Goal: Information Seeking & Learning: Understand process/instructions

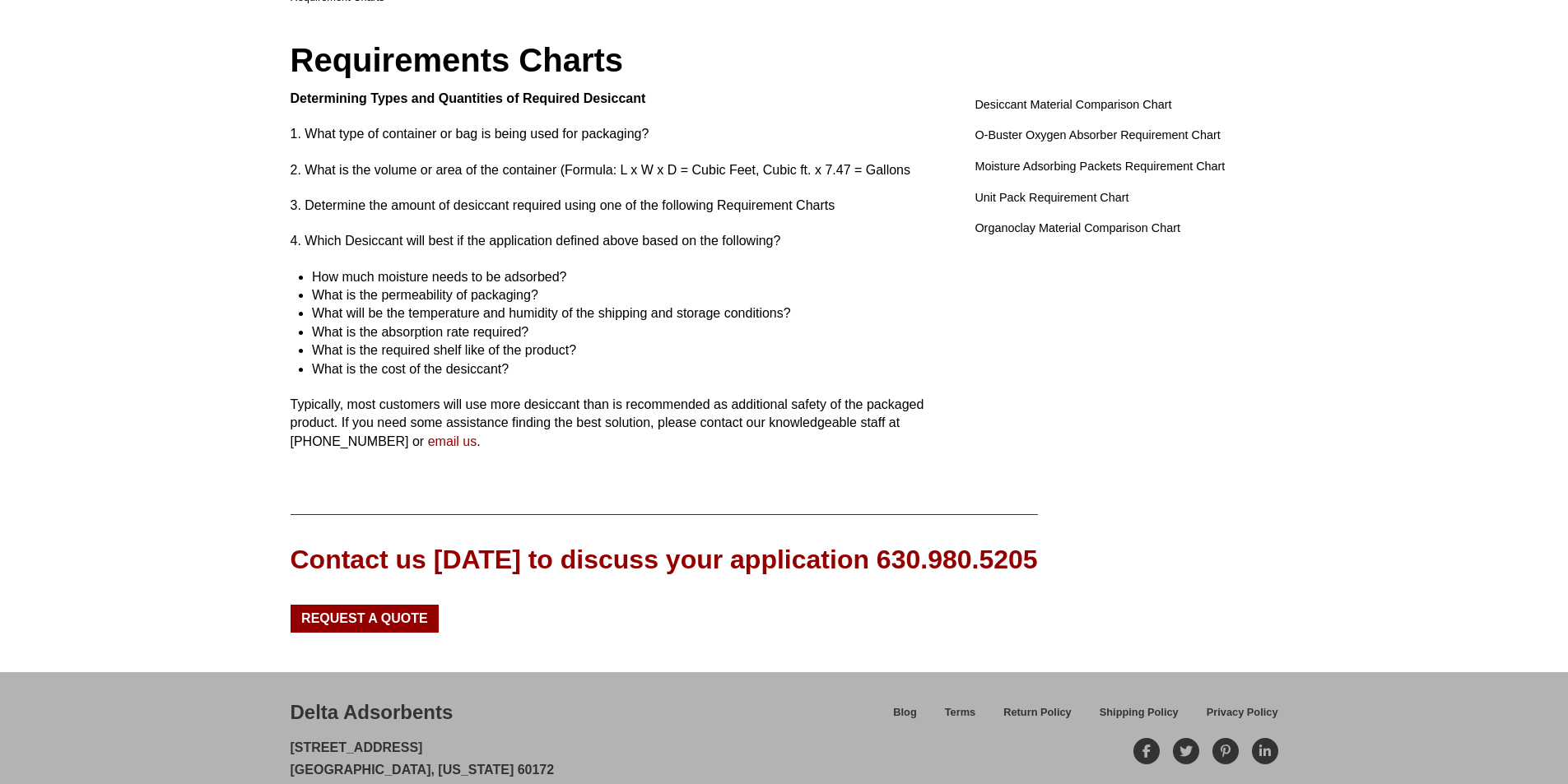
scroll to position [164, 0]
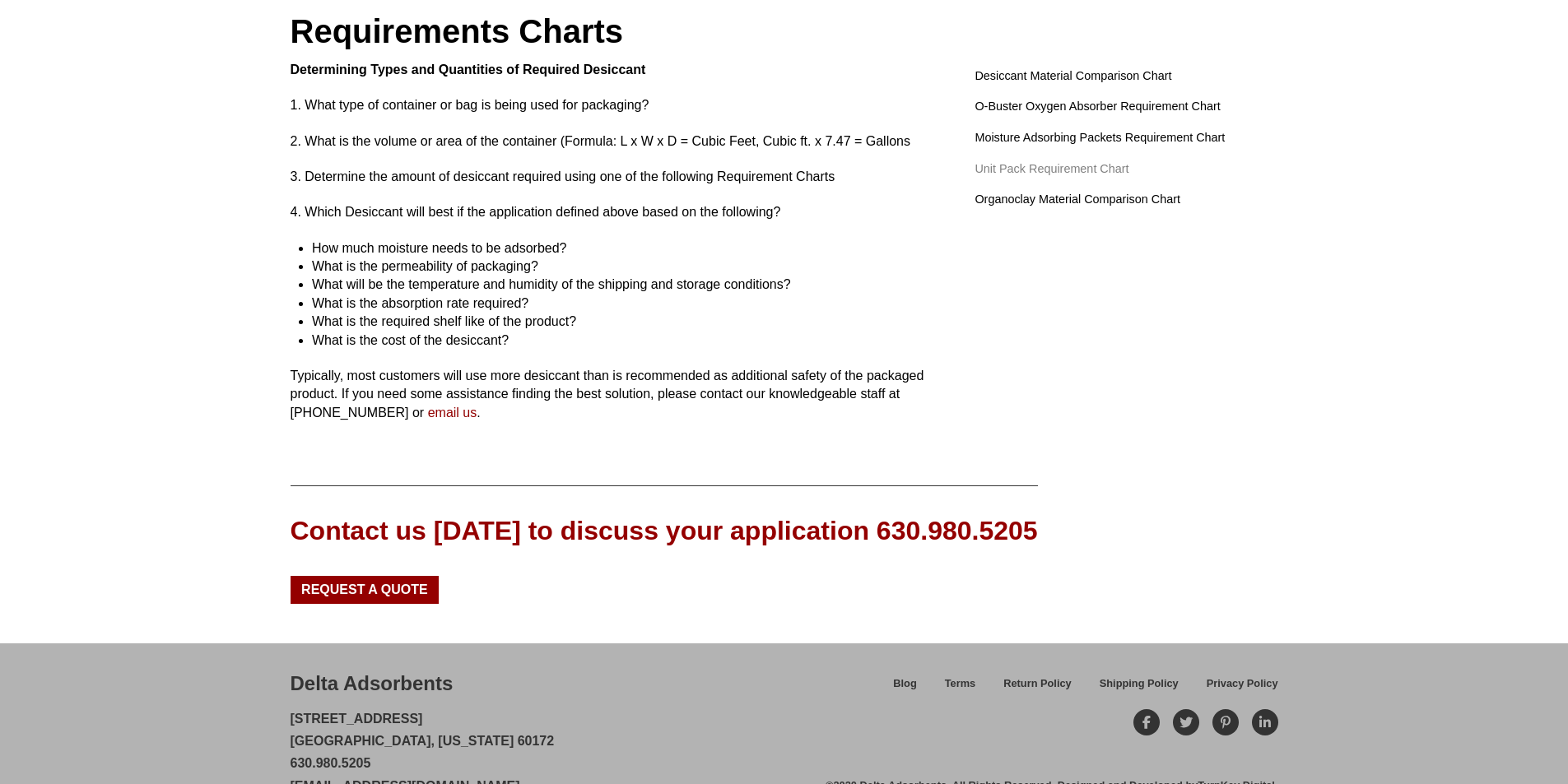
click at [1049, 174] on span "Unit Pack Requirement Chart" at bounding box center [1051, 169] width 154 height 18
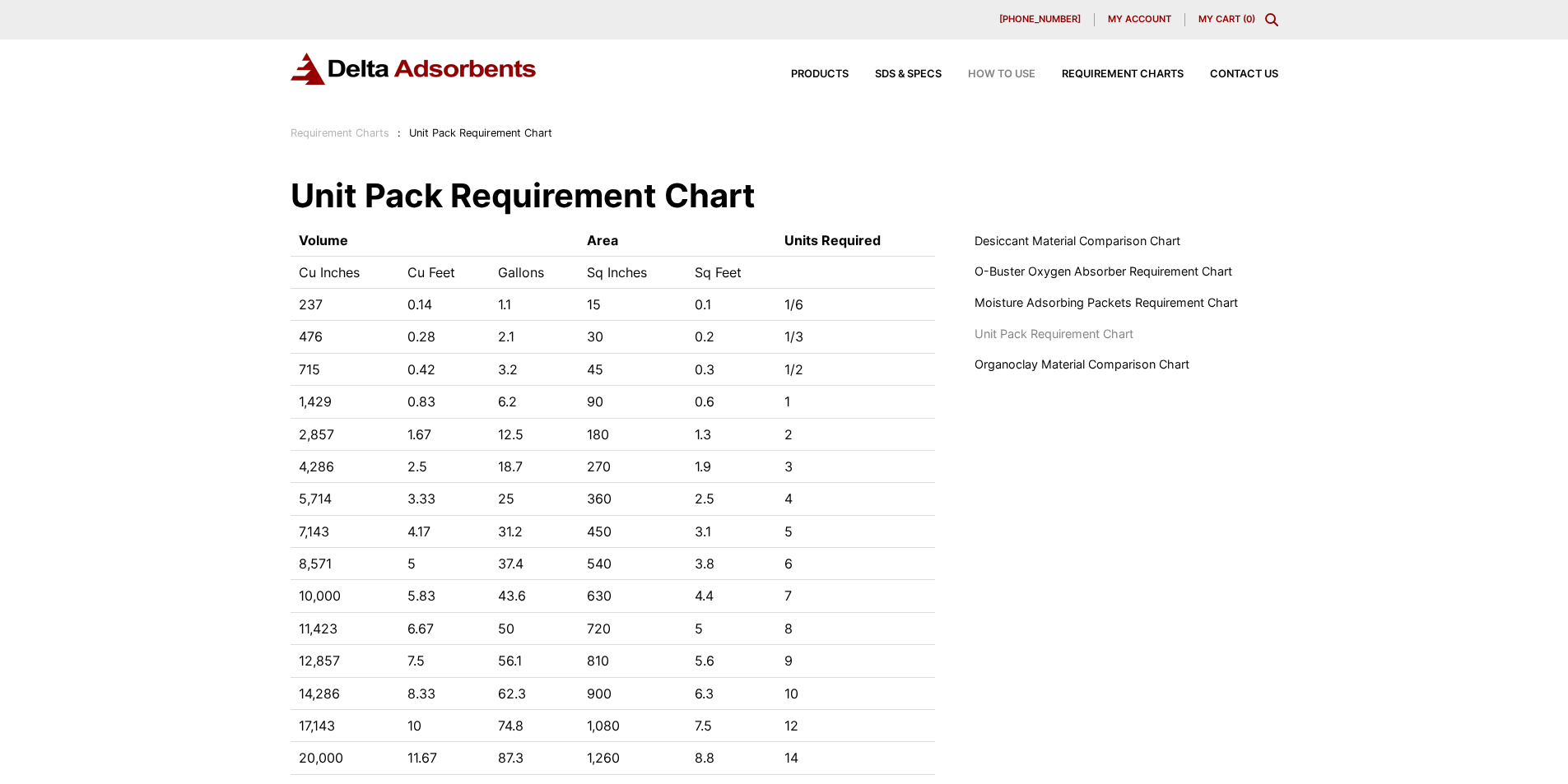
click at [1012, 75] on span "How to Use" at bounding box center [1002, 74] width 67 height 11
